Goal: Connect with others: Connect with others

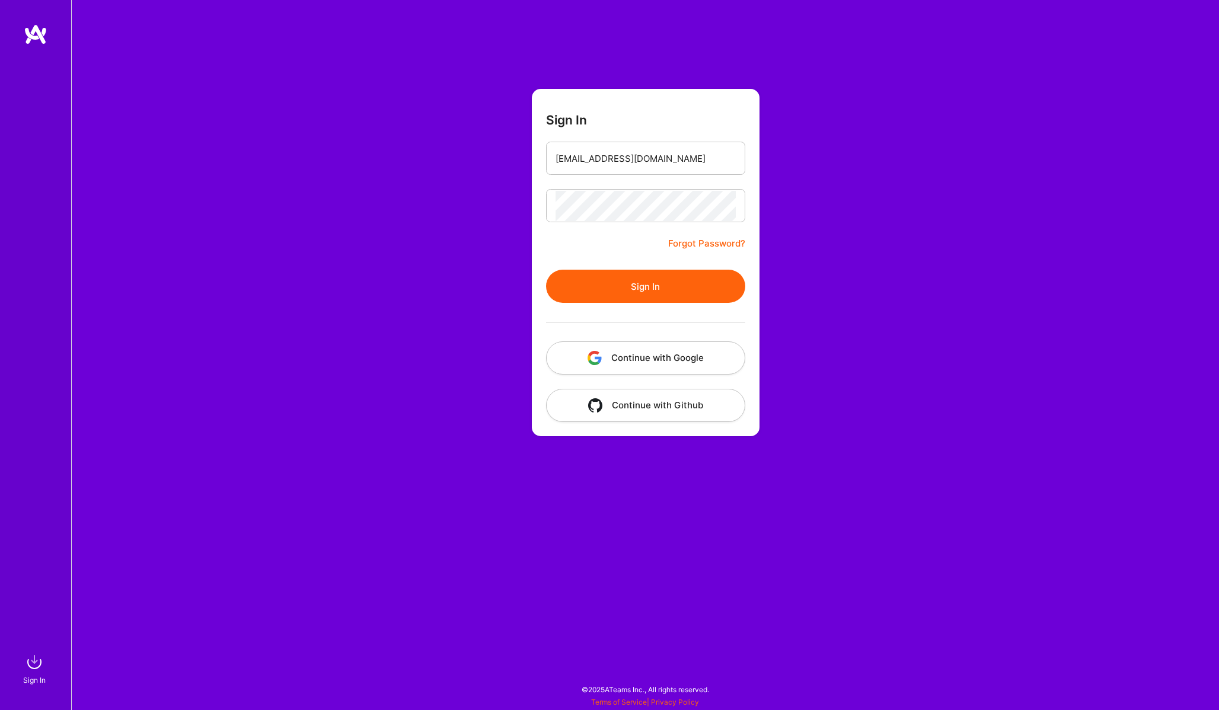
click at [646, 290] on button "Sign In" at bounding box center [645, 286] width 199 height 33
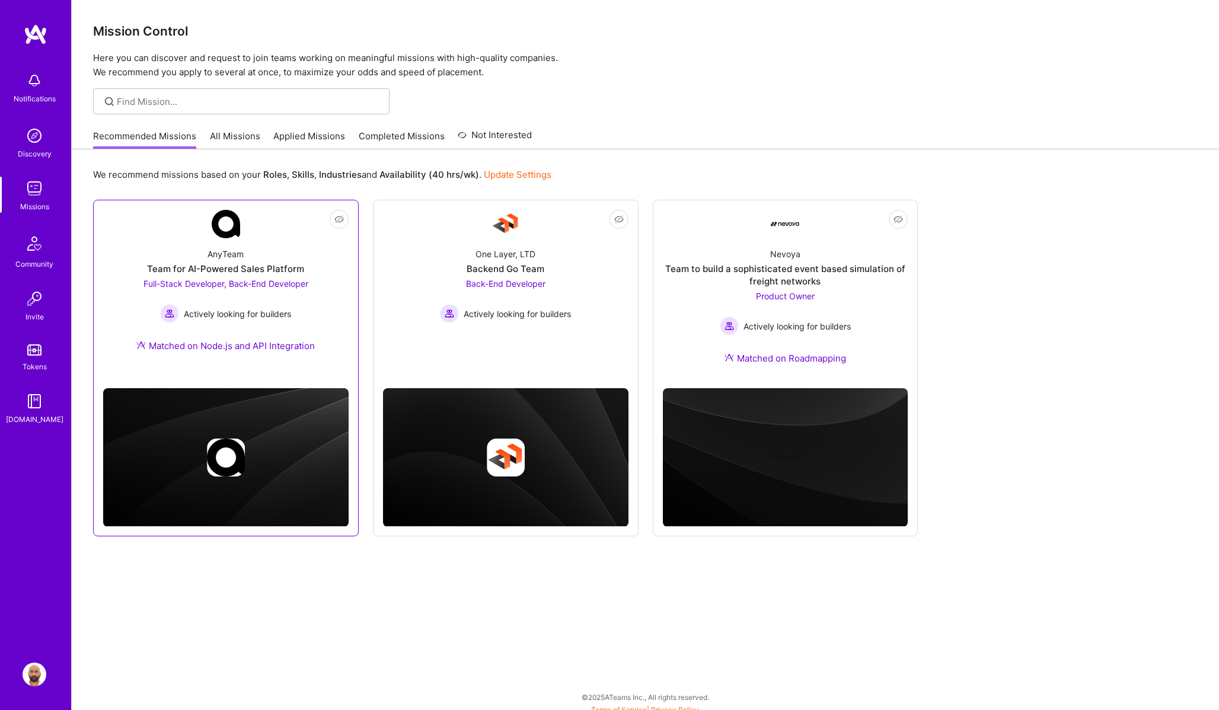
click at [234, 271] on div "Team for AI-Powered Sales Platform" at bounding box center [225, 269] width 157 height 12
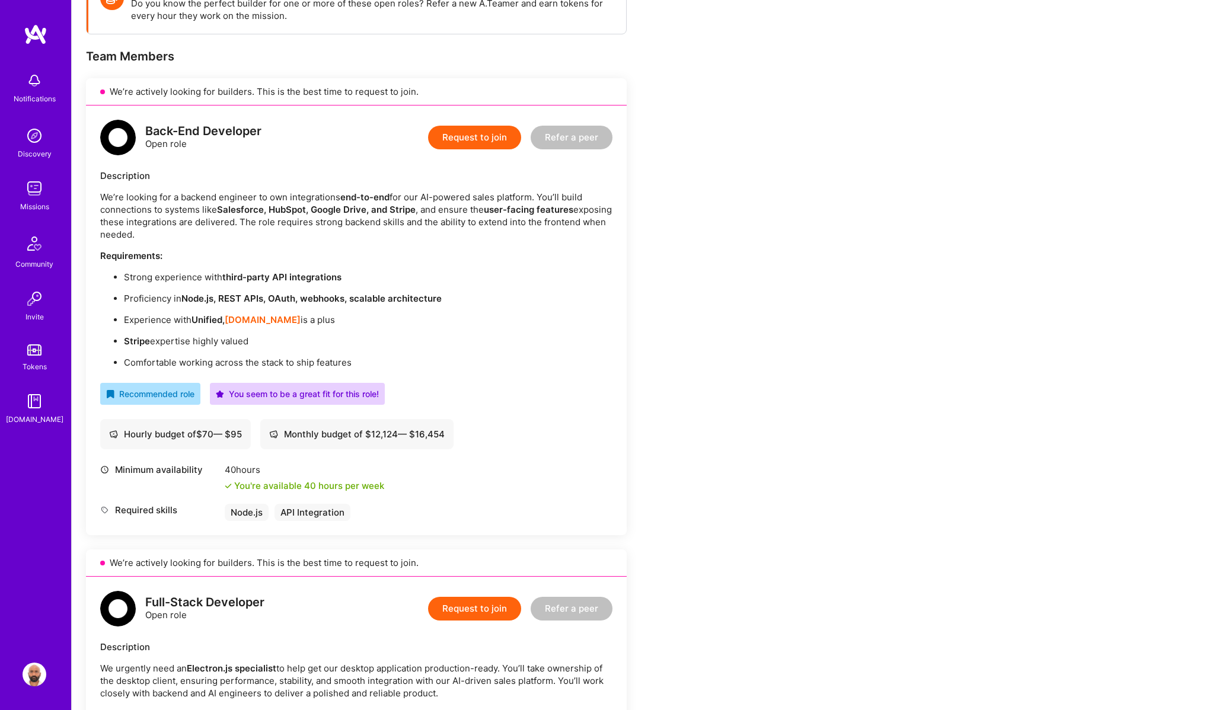
scroll to position [264, 0]
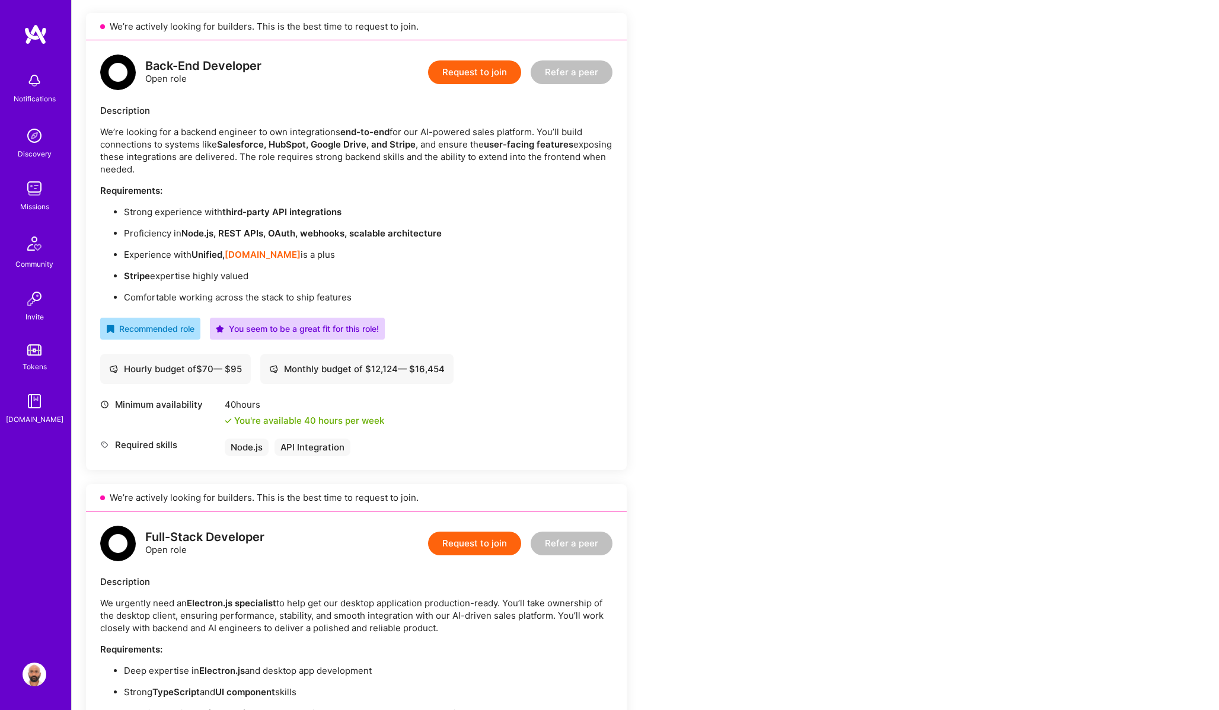
click at [250, 254] on strong "[DOMAIN_NAME]" at bounding box center [263, 254] width 76 height 11
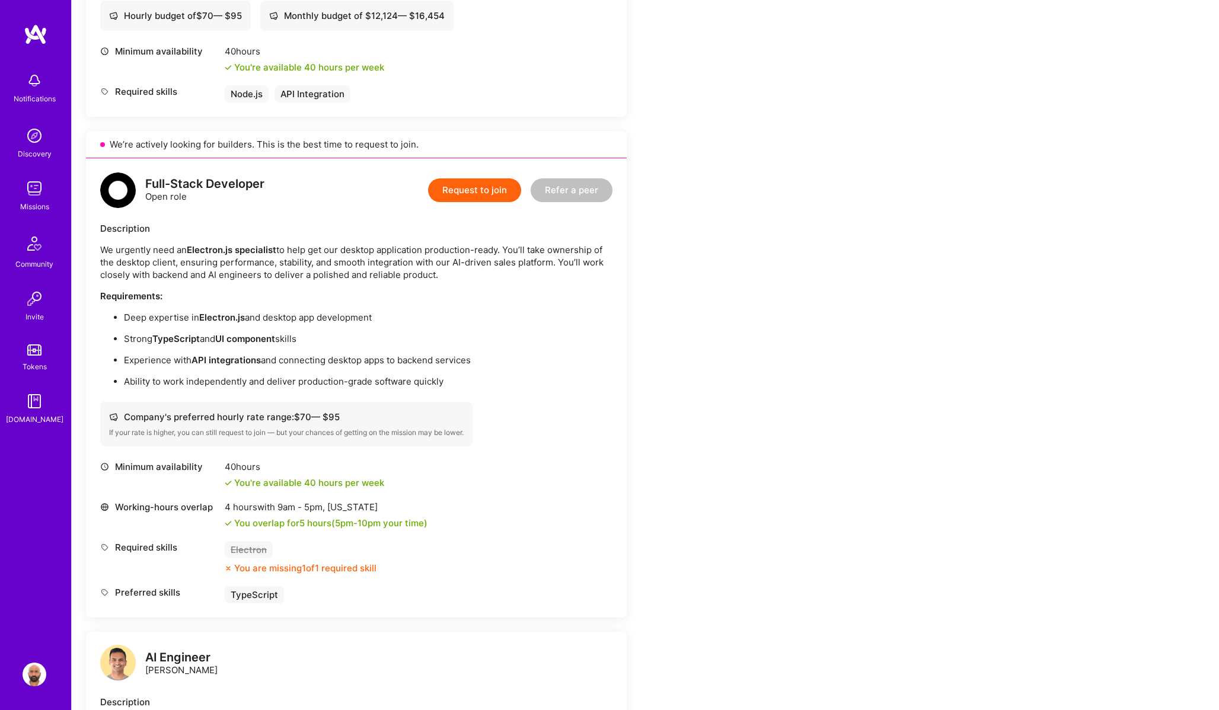
scroll to position [697, 0]
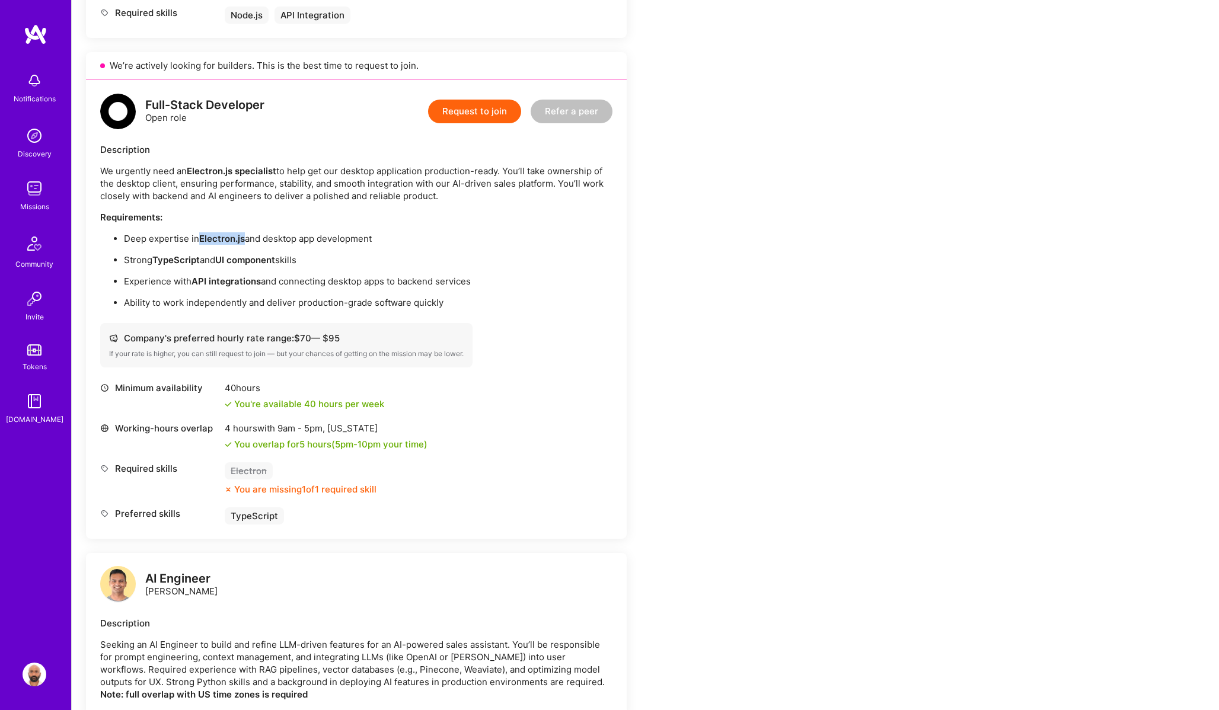
drag, startPoint x: 200, startPoint y: 239, endPoint x: 245, endPoint y: 239, distance: 45.1
click at [245, 239] on p "Deep expertise in Electron.js and desktop app development" at bounding box center [368, 238] width 488 height 12
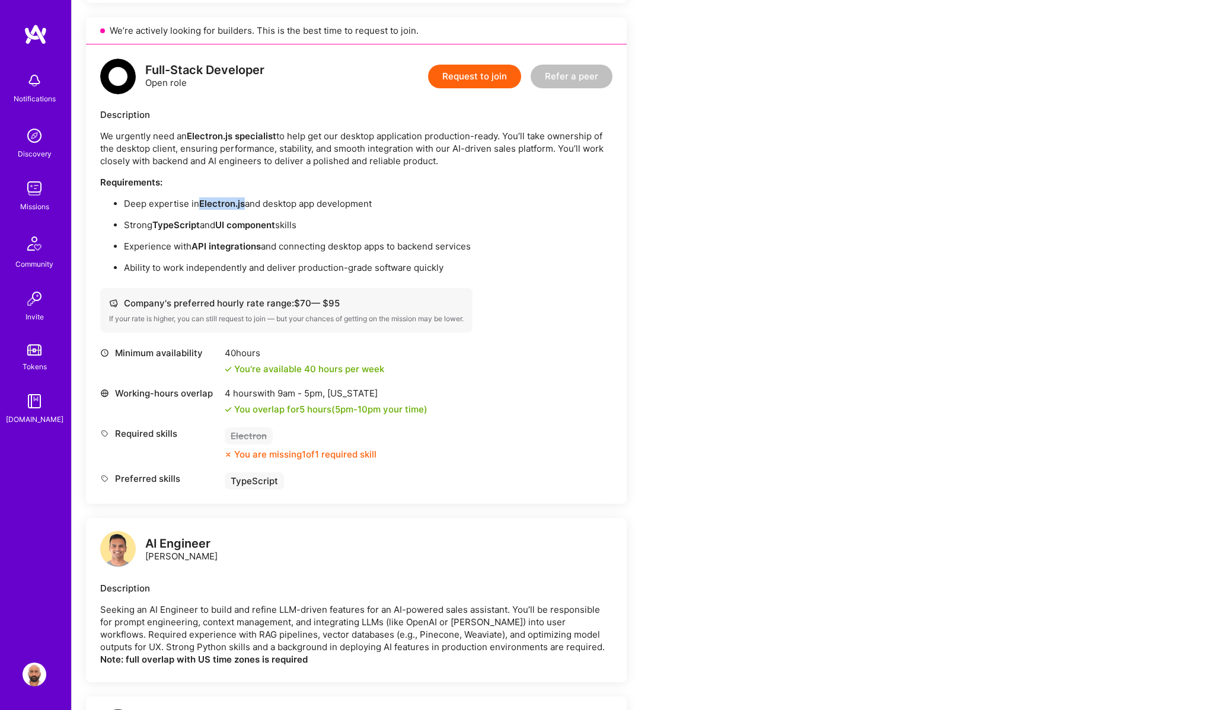
scroll to position [748, 0]
